Goal: Manage account settings

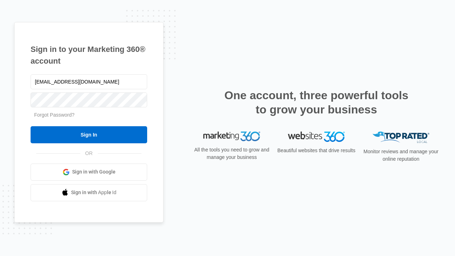
type input "[EMAIL_ADDRESS][DOMAIN_NAME]"
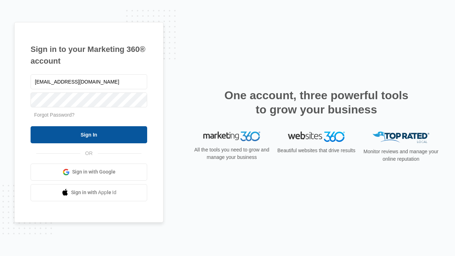
click at [89, 134] on input "Sign In" at bounding box center [89, 134] width 117 height 17
